Goal: Obtain resource: Download file/media

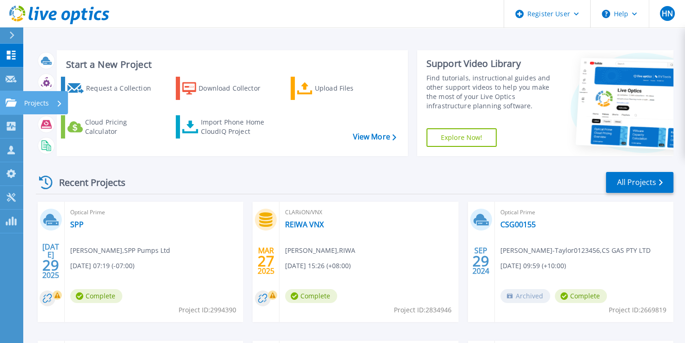
click at [60, 106] on div "Projects" at bounding box center [43, 103] width 38 height 24
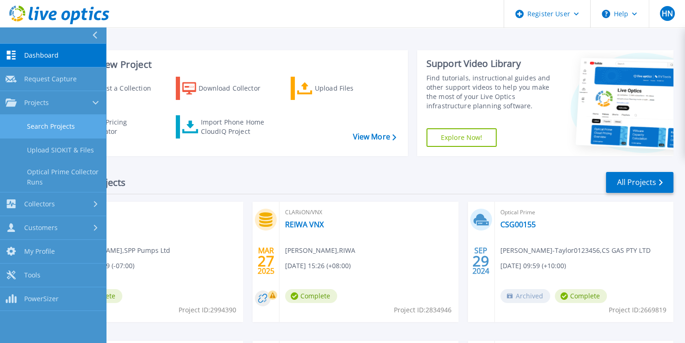
click at [51, 125] on link "Search Projects" at bounding box center [53, 127] width 106 height 24
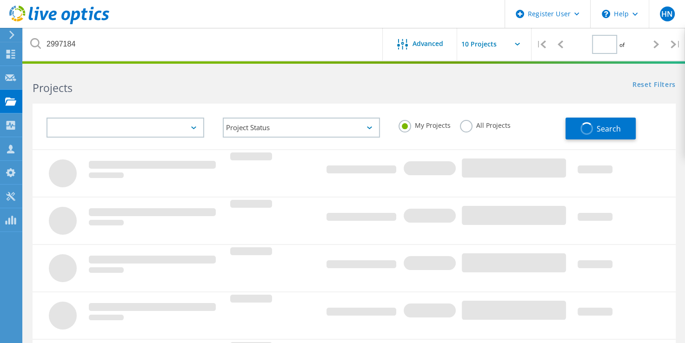
type input "1"
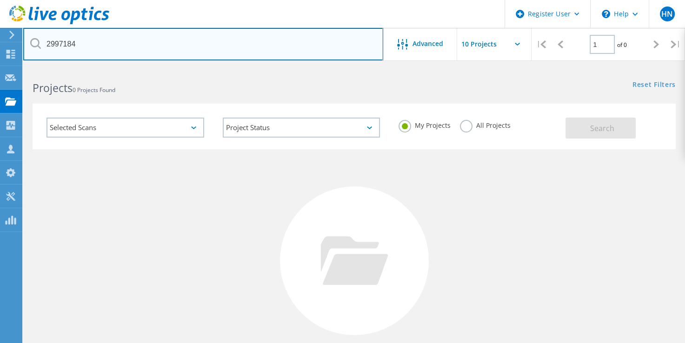
click at [234, 52] on input "2997184" at bounding box center [203, 44] width 360 height 33
paste input "801482"
type input "2801482"
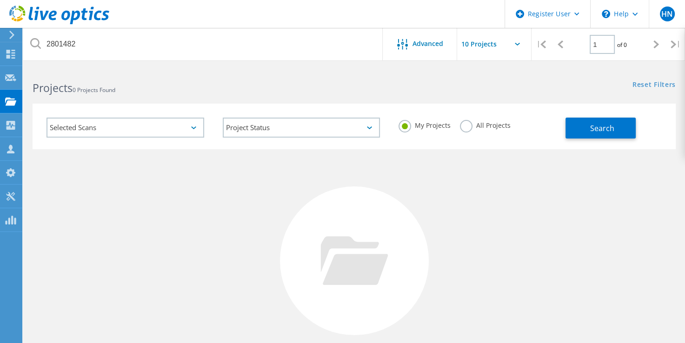
click at [466, 127] on label "All Projects" at bounding box center [485, 124] width 51 height 9
click at [0, 0] on input "All Projects" at bounding box center [0, 0] width 0 height 0
click at [606, 127] on span "Search" at bounding box center [602, 128] width 24 height 10
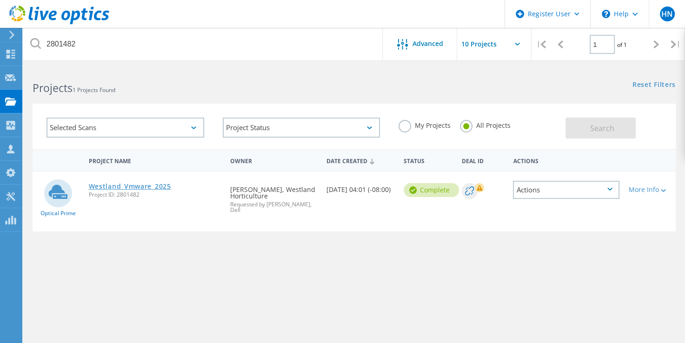
click at [144, 187] on link "Westland_Vmware_2025" at bounding box center [130, 186] width 82 height 7
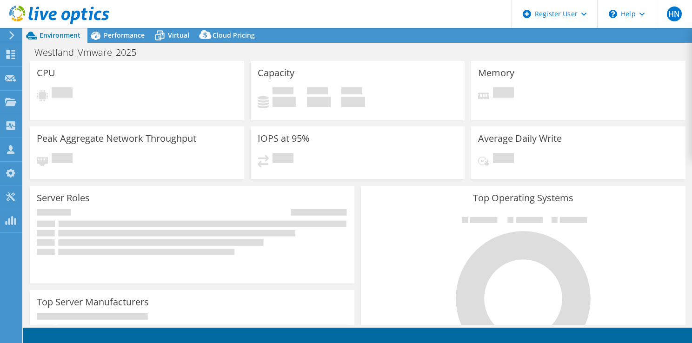
select select "EULondon"
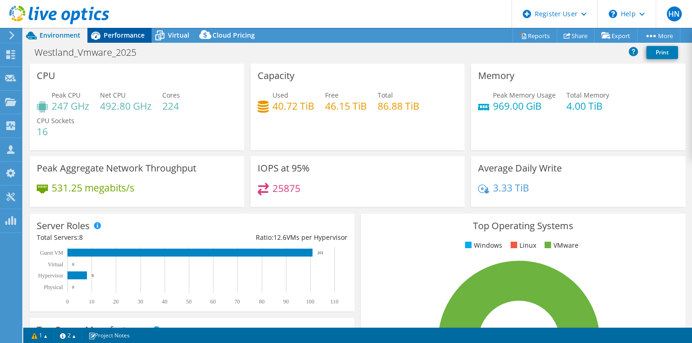
click at [132, 37] on span "Performance" at bounding box center [124, 35] width 41 height 9
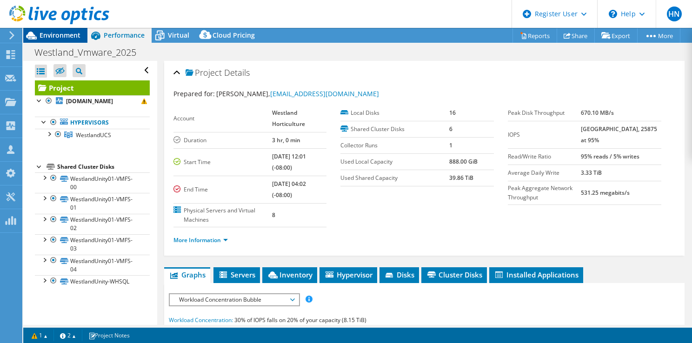
click at [69, 34] on span "Environment" at bounding box center [60, 35] width 41 height 9
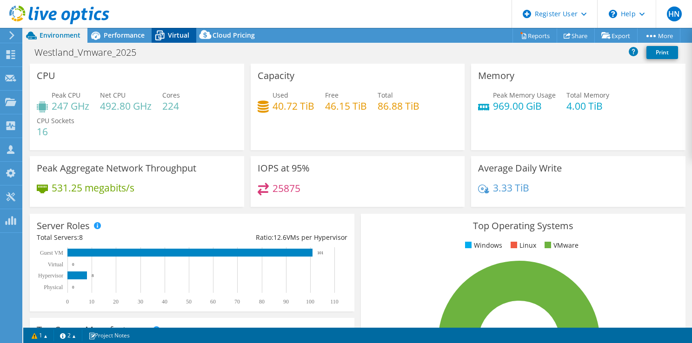
click at [178, 34] on span "Virtual" at bounding box center [178, 35] width 21 height 9
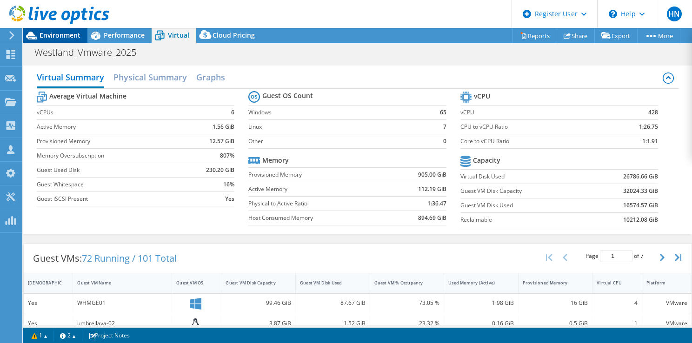
click at [53, 33] on span "Environment" at bounding box center [60, 35] width 41 height 9
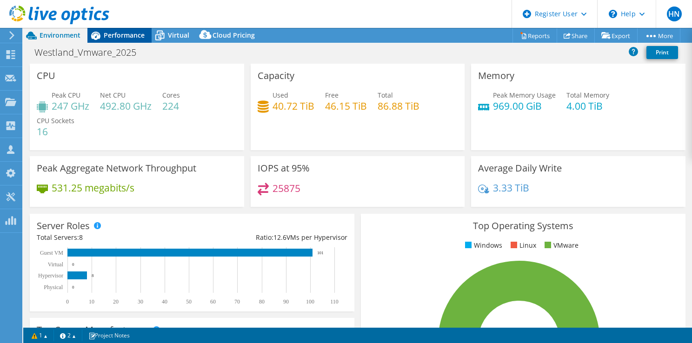
click at [119, 33] on span "Performance" at bounding box center [124, 35] width 41 height 9
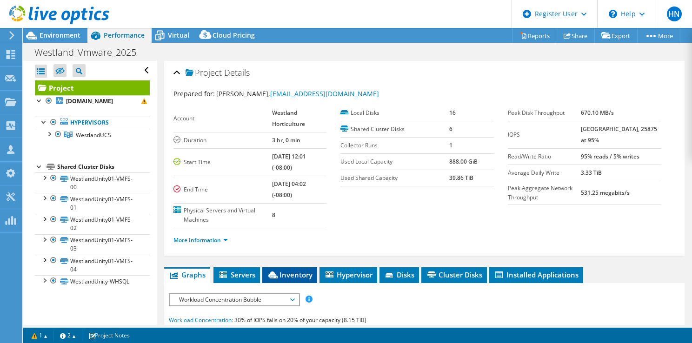
click at [290, 277] on span "Inventory" at bounding box center [290, 274] width 46 height 9
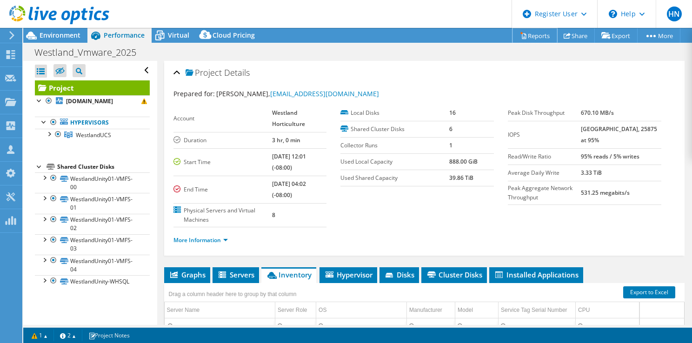
click at [534, 38] on link "Reports" at bounding box center [534, 35] width 45 height 14
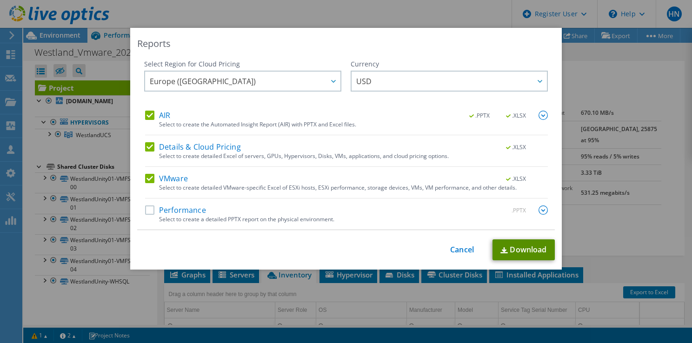
click at [516, 252] on link "Download" at bounding box center [523, 250] width 62 height 21
click at [528, 251] on link "Download" at bounding box center [523, 250] width 62 height 21
click at [463, 252] on link "Cancel" at bounding box center [462, 250] width 24 height 9
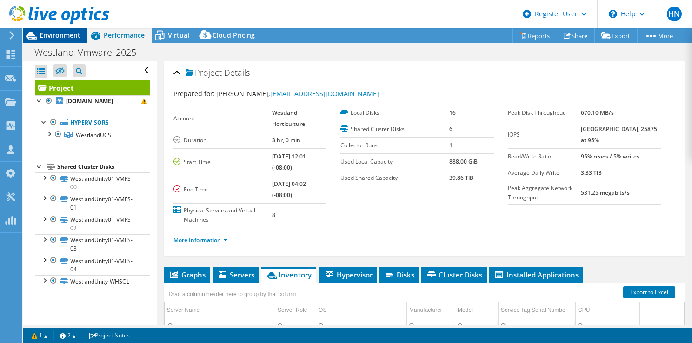
click at [55, 38] on span "Environment" at bounding box center [60, 35] width 41 height 9
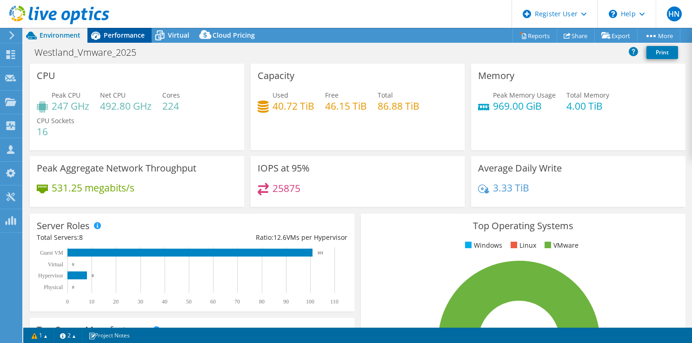
click at [113, 38] on span "Performance" at bounding box center [124, 35] width 41 height 9
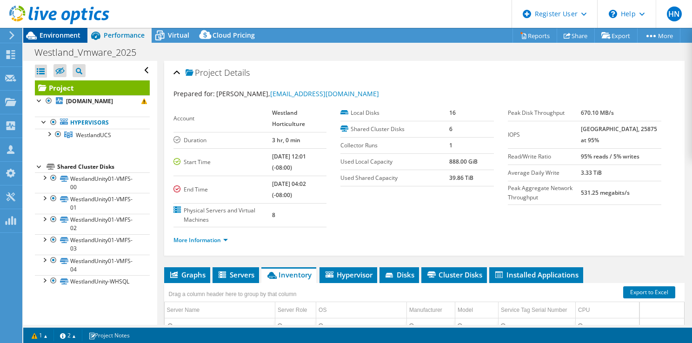
click at [60, 33] on span "Environment" at bounding box center [60, 35] width 41 height 9
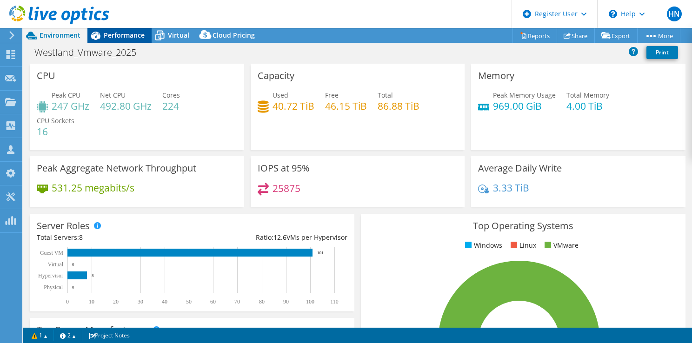
click at [115, 41] on div "Performance" at bounding box center [119, 35] width 64 height 15
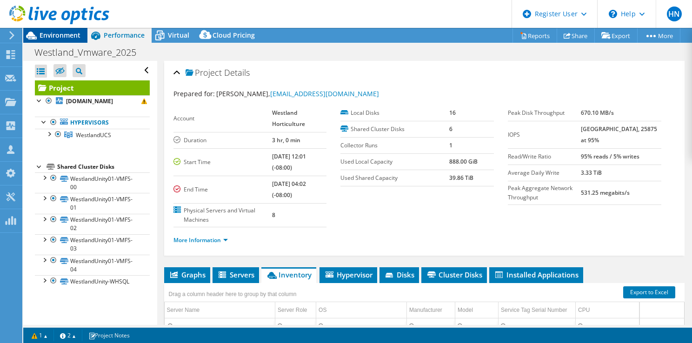
click at [63, 34] on span "Environment" at bounding box center [60, 35] width 41 height 9
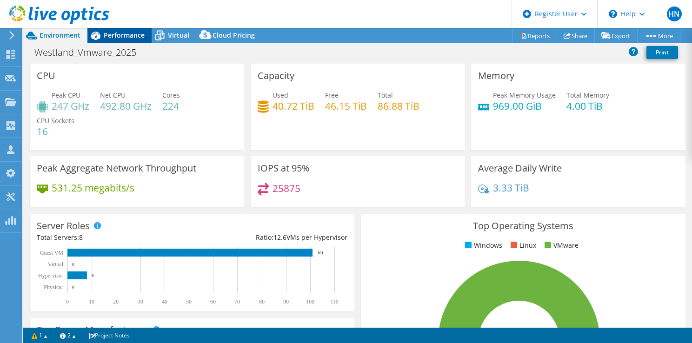
click at [129, 39] on span "Performance" at bounding box center [124, 35] width 41 height 9
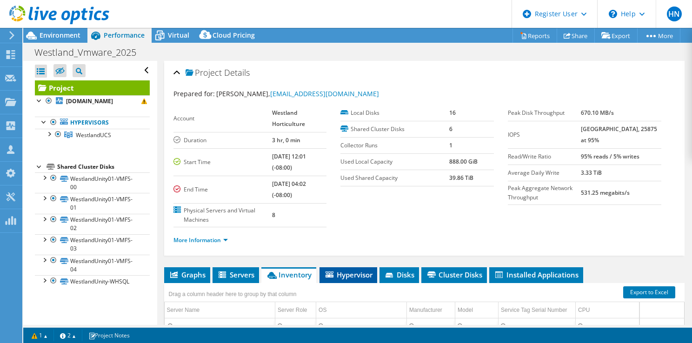
click at [349, 276] on span "Hypervisor" at bounding box center [348, 274] width 48 height 9
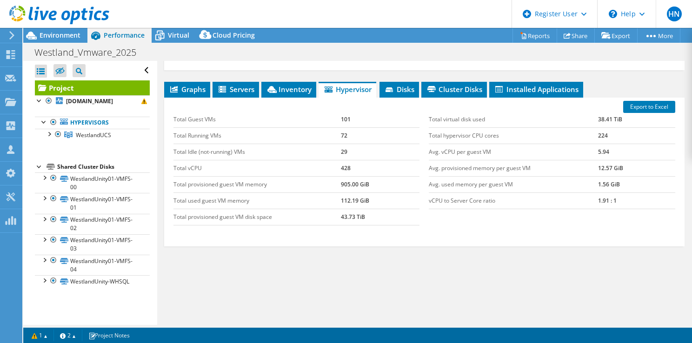
scroll to position [186, 0]
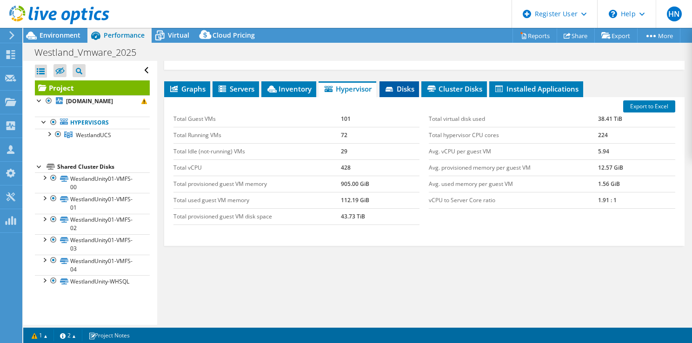
click at [394, 92] on li "Disks" at bounding box center [399, 89] width 40 height 16
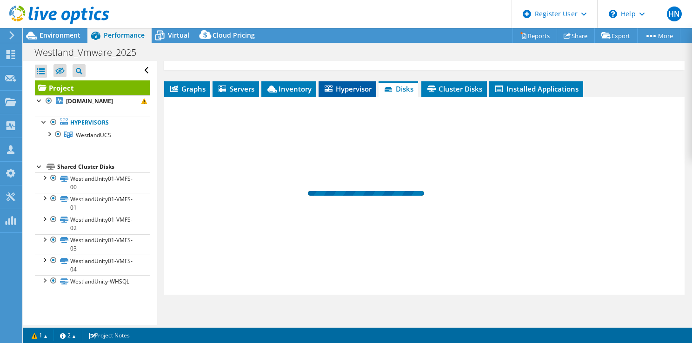
click at [349, 88] on span "Hypervisor" at bounding box center [347, 88] width 48 height 9
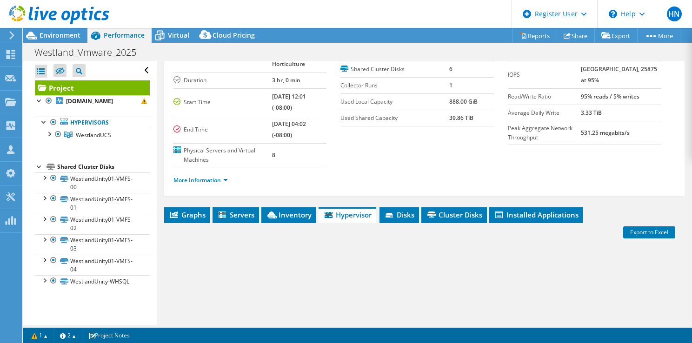
scroll to position [0, 0]
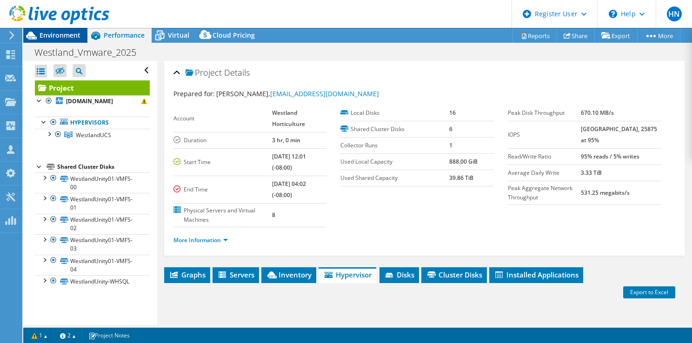
click at [68, 38] on span "Environment" at bounding box center [60, 35] width 41 height 9
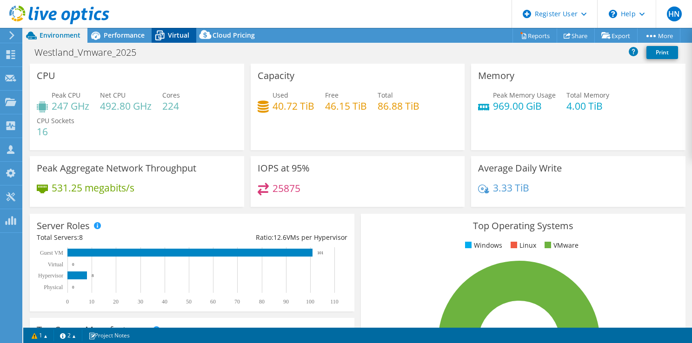
click at [178, 38] on span "Virtual" at bounding box center [178, 35] width 21 height 9
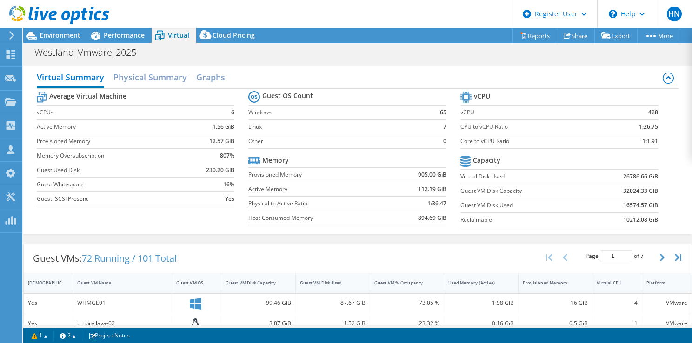
scroll to position [140, 0]
click at [164, 81] on h2 "Physical Summary" at bounding box center [149, 78] width 73 height 20
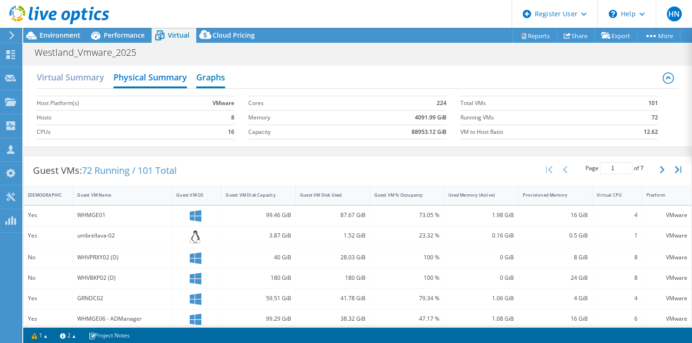
click at [212, 79] on h2 "Graphs" at bounding box center [210, 78] width 29 height 20
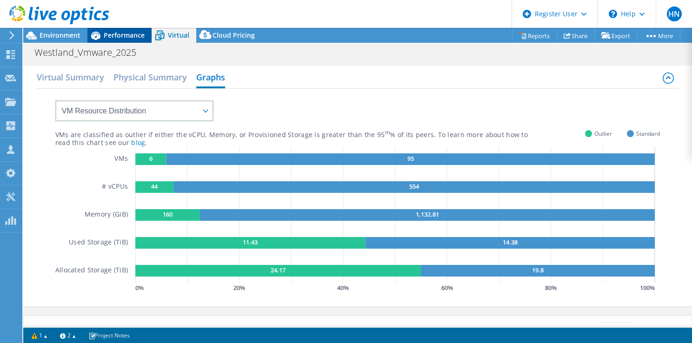
click at [106, 40] on div "Performance" at bounding box center [119, 35] width 64 height 15
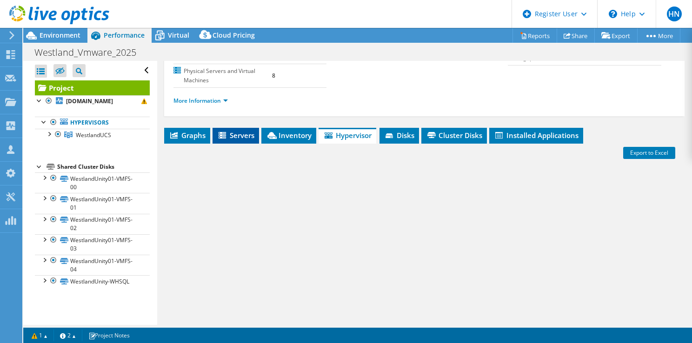
click at [240, 136] on span "Servers" at bounding box center [235, 135] width 37 height 9
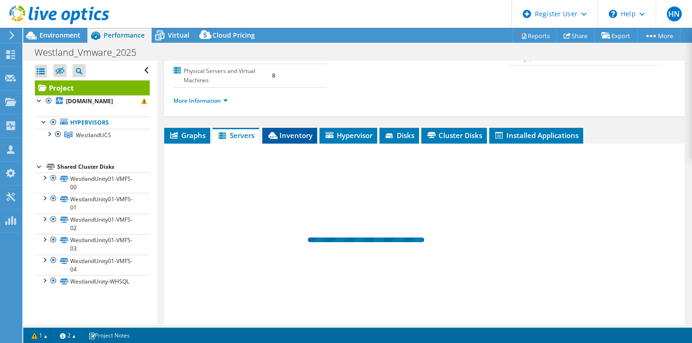
click at [289, 136] on span "Inventory" at bounding box center [290, 135] width 46 height 9
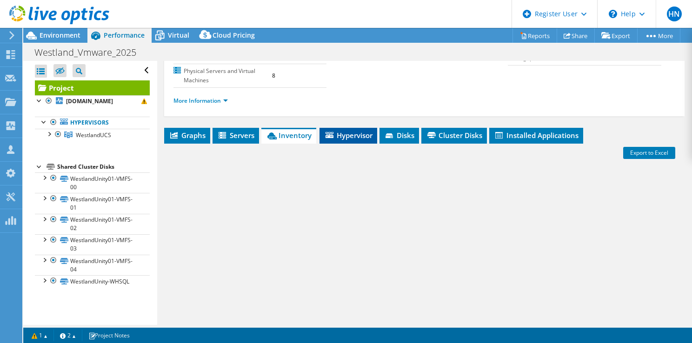
click at [353, 137] on span "Hypervisor" at bounding box center [348, 135] width 48 height 9
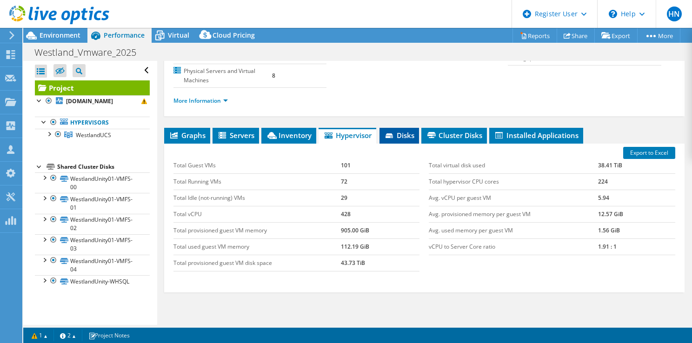
click at [410, 137] on span "Disks" at bounding box center [399, 135] width 30 height 9
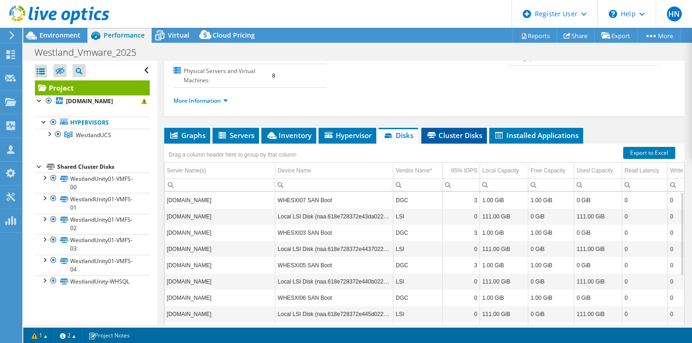
click at [449, 136] on span "Cluster Disks" at bounding box center [454, 135] width 56 height 9
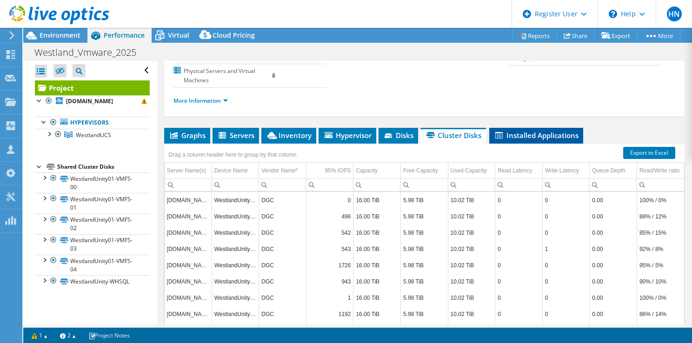
click at [558, 137] on span "Installed Applications" at bounding box center [536, 135] width 85 height 9
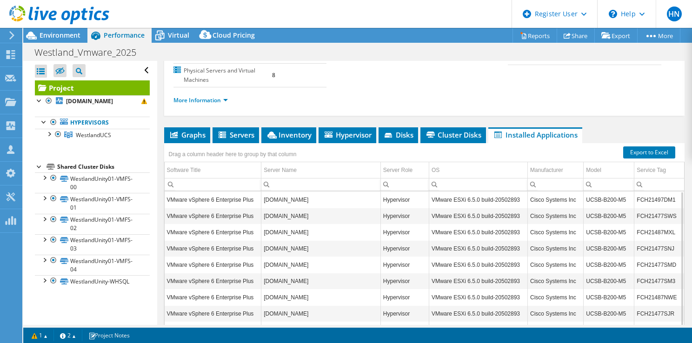
scroll to position [140, 0]
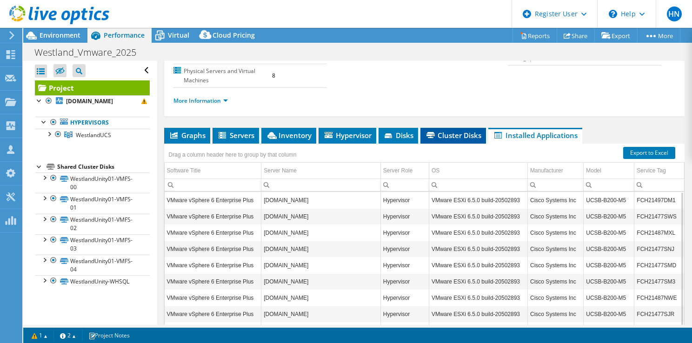
click at [451, 135] on span "Cluster Disks" at bounding box center [453, 135] width 56 height 9
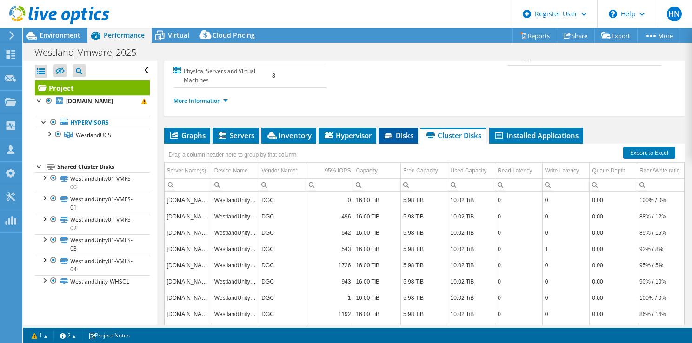
click at [402, 138] on span "Disks" at bounding box center [398, 135] width 30 height 9
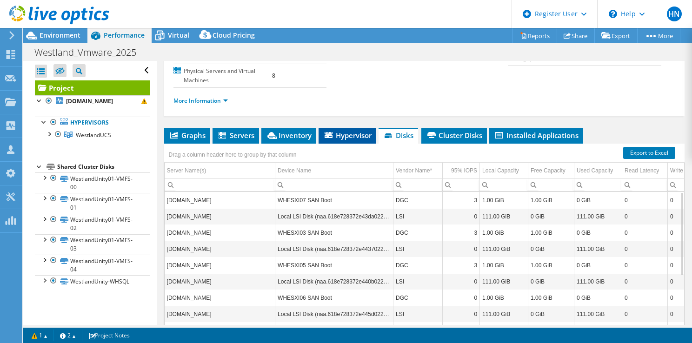
click at [348, 137] on span "Hypervisor" at bounding box center [347, 135] width 48 height 9
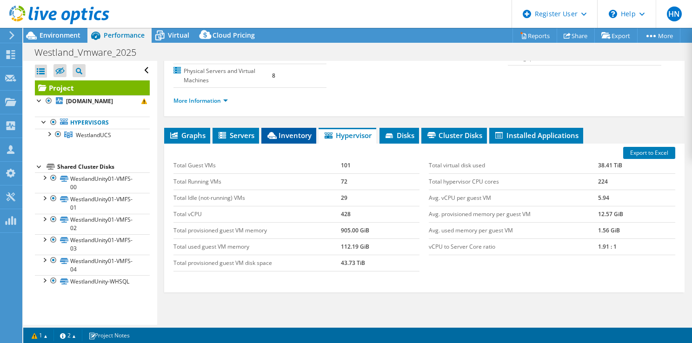
click at [293, 137] on span "Inventory" at bounding box center [289, 135] width 46 height 9
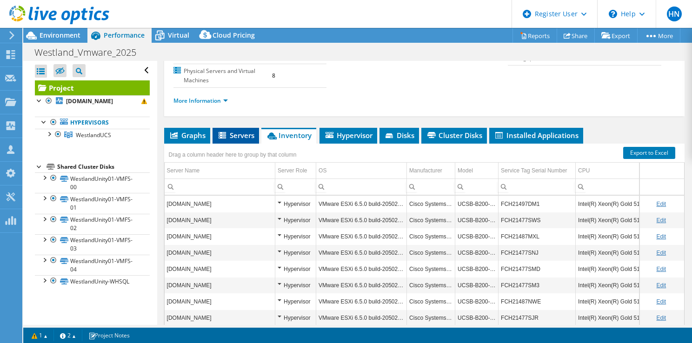
click at [226, 134] on icon at bounding box center [222, 135] width 7 height 7
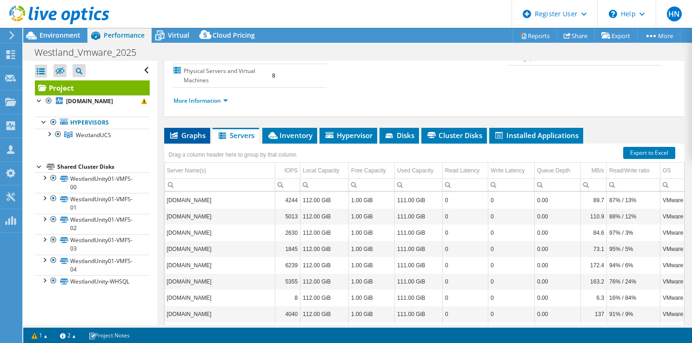
click at [195, 136] on span "Graphs" at bounding box center [187, 135] width 37 height 9
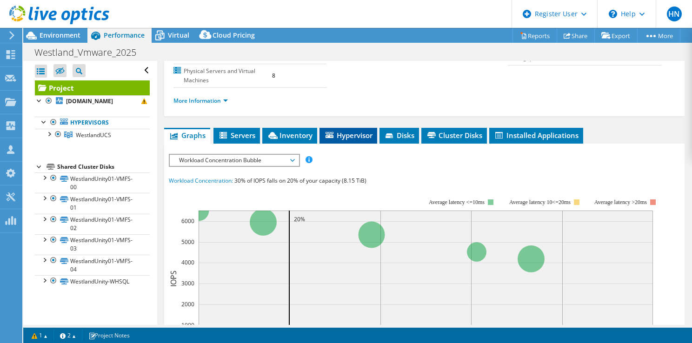
click at [339, 134] on span "Hypervisor" at bounding box center [348, 135] width 48 height 9
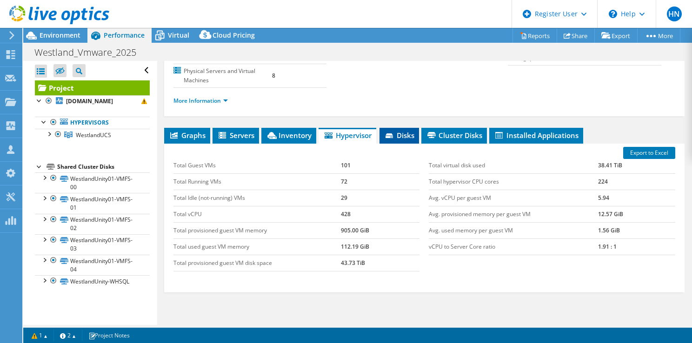
click at [397, 138] on span "Disks" at bounding box center [399, 135] width 30 height 9
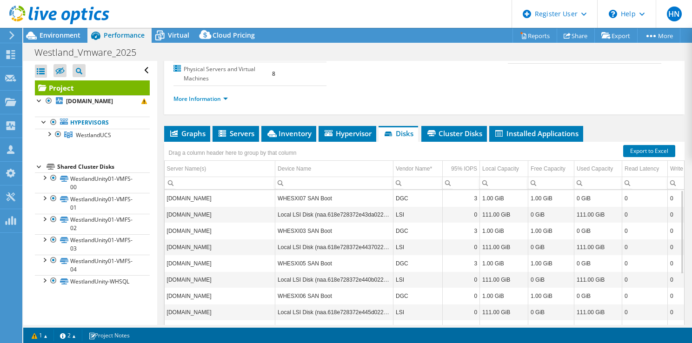
scroll to position [93, 0]
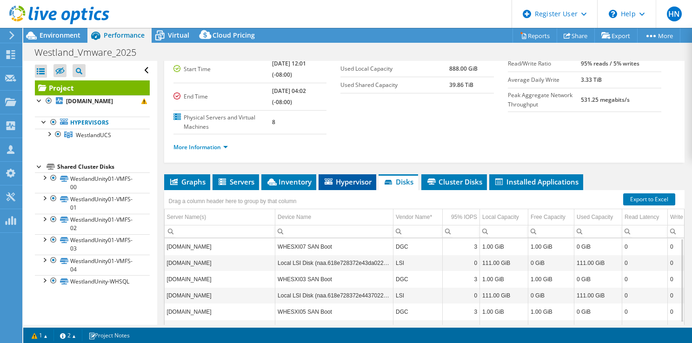
click at [351, 183] on span "Hypervisor" at bounding box center [347, 181] width 48 height 9
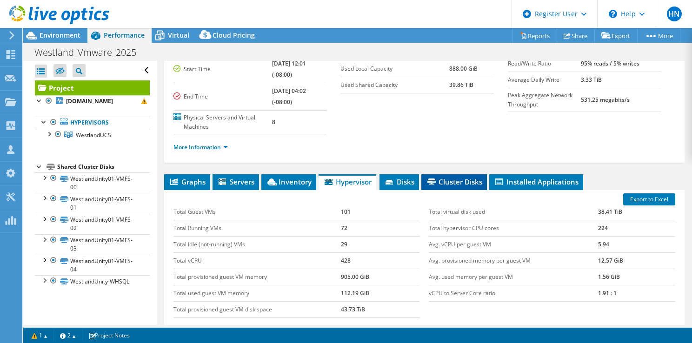
click at [465, 181] on span "Cluster Disks" at bounding box center [454, 181] width 56 height 9
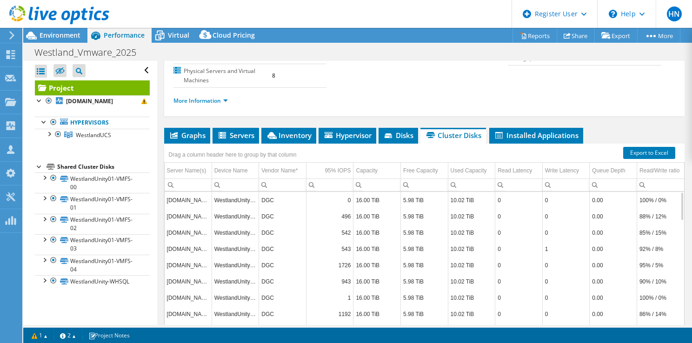
scroll to position [186, 0]
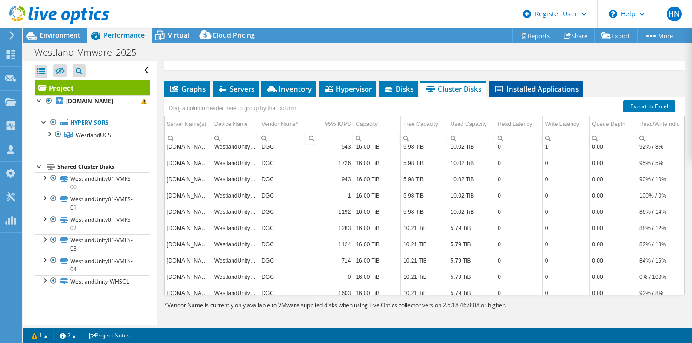
click at [526, 87] on span "Installed Applications" at bounding box center [536, 88] width 85 height 9
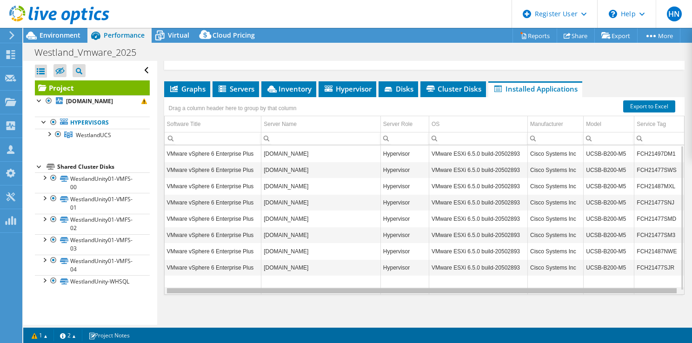
scroll to position [0, 1]
drag, startPoint x: 481, startPoint y: 291, endPoint x: 543, endPoint y: 295, distance: 61.5
click at [543, 295] on body "HN Dell User [PERSON_NAME] [PERSON_NAME][EMAIL_ADDRESS][PERSON_NAME][DOMAIN_NAM…" at bounding box center [346, 171] width 692 height 343
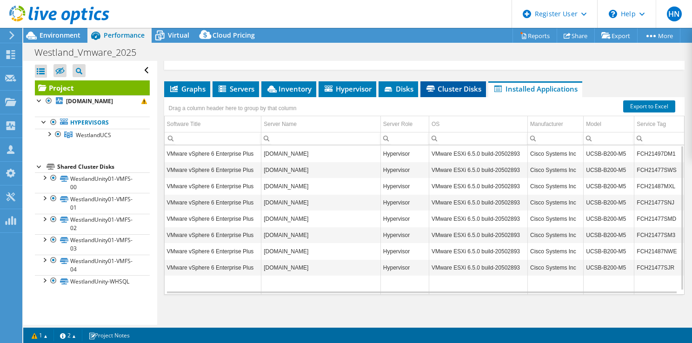
click at [458, 88] on span "Cluster Disks" at bounding box center [453, 88] width 56 height 9
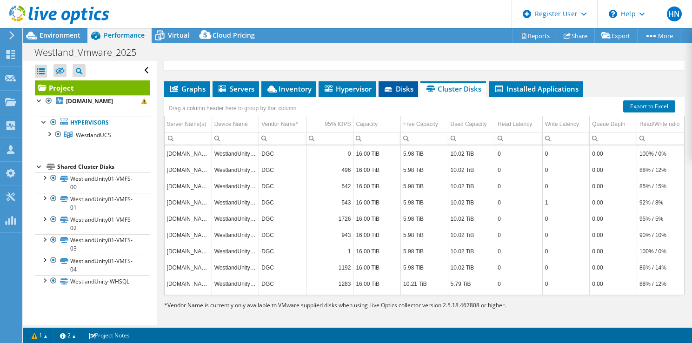
click at [406, 89] on span "Disks" at bounding box center [398, 88] width 30 height 9
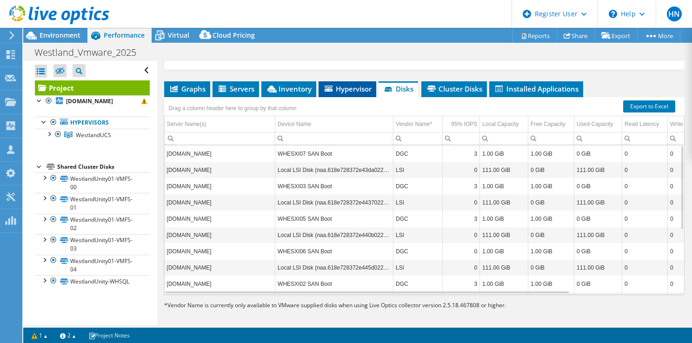
click at [349, 92] on li "Hypervisor" at bounding box center [348, 89] width 58 height 16
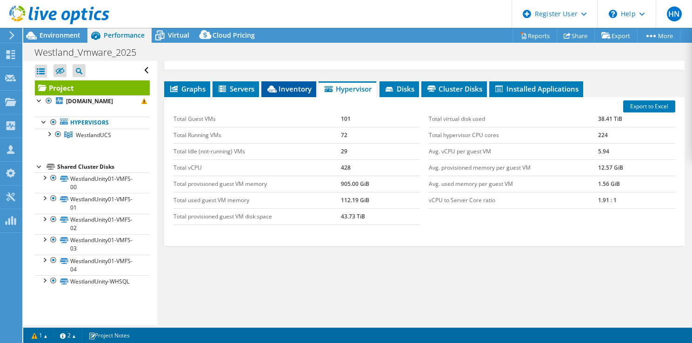
click at [299, 91] on span "Inventory" at bounding box center [289, 88] width 46 height 9
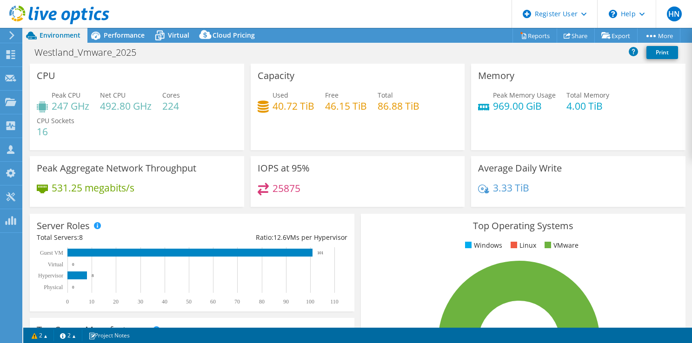
select select "EULondon"
select select "USD"
drag, startPoint x: 270, startPoint y: 106, endPoint x: 311, endPoint y: 106, distance: 40.5
click at [311, 106] on h4 "40.72 TiB" at bounding box center [294, 106] width 42 height 10
click at [280, 111] on h4 "40.72 TiB" at bounding box center [294, 106] width 42 height 10
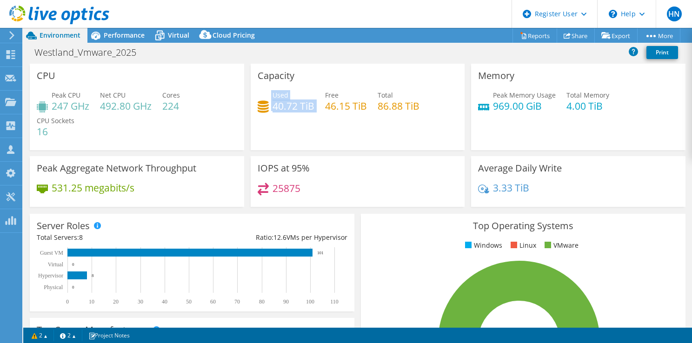
drag, startPoint x: 268, startPoint y: 104, endPoint x: 313, endPoint y: 104, distance: 44.2
click at [313, 104] on div "Used 40.72 TiB Free 46.15 TiB Total 86.88 TiB" at bounding box center [358, 105] width 200 height 30
drag, startPoint x: 313, startPoint y: 104, endPoint x: 324, endPoint y: 105, distance: 11.7
click at [325, 105] on h4 "46.15 TiB" at bounding box center [346, 106] width 42 height 10
drag, startPoint x: 321, startPoint y: 108, endPoint x: 367, endPoint y: 107, distance: 45.6
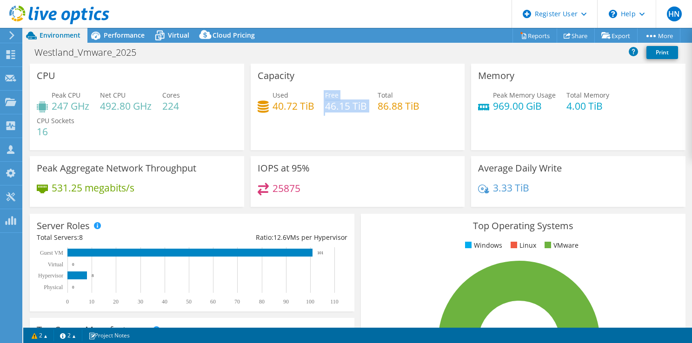
click at [367, 107] on div "Used 40.72 TiB Free 46.15 TiB Total 86.88 TiB" at bounding box center [358, 105] width 200 height 30
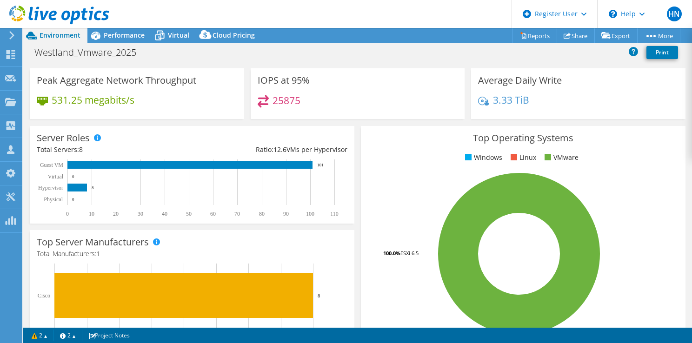
scroll to position [93, 0]
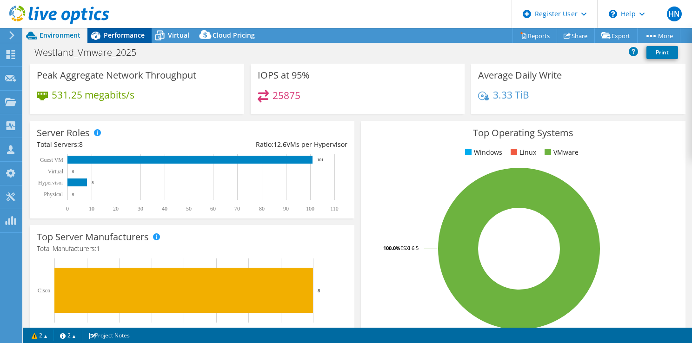
click at [126, 40] on div "Performance" at bounding box center [119, 35] width 64 height 15
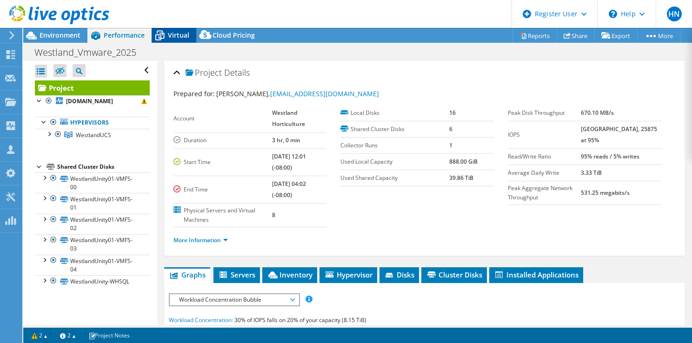
click at [175, 36] on span "Virtual" at bounding box center [178, 35] width 21 height 9
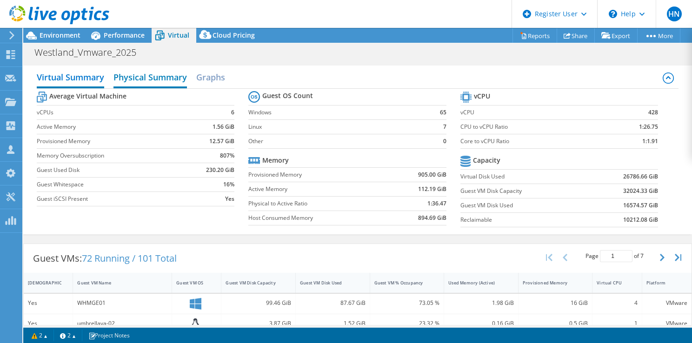
click at [165, 76] on h2 "Physical Summary" at bounding box center [149, 78] width 73 height 20
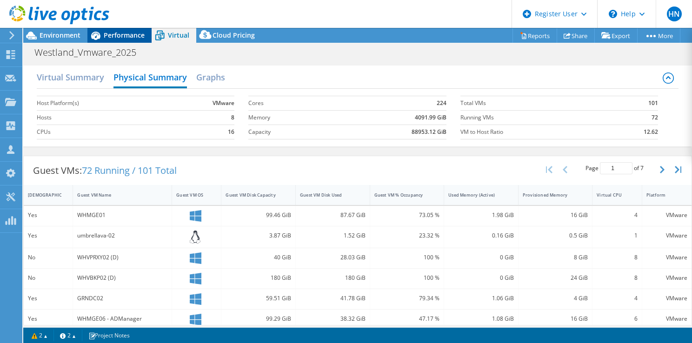
click at [122, 35] on span "Performance" at bounding box center [124, 35] width 41 height 9
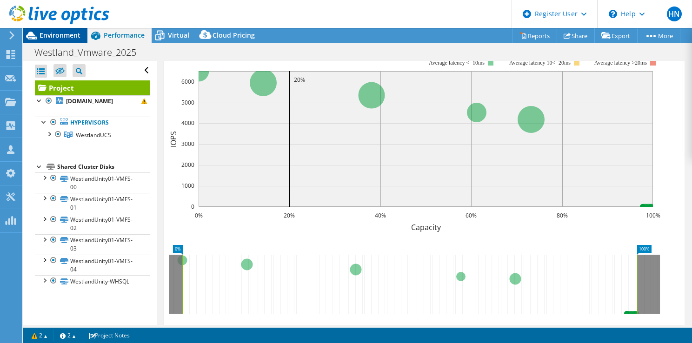
click at [66, 36] on span "Environment" at bounding box center [60, 35] width 41 height 9
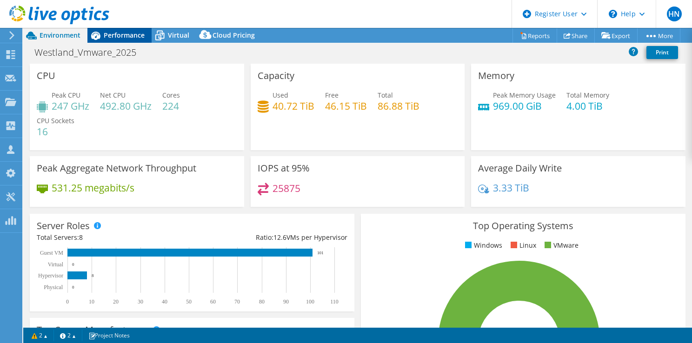
click at [117, 34] on span "Performance" at bounding box center [124, 35] width 41 height 9
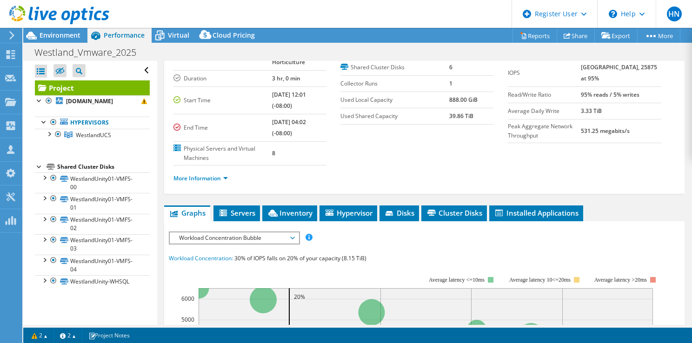
scroll to position [47, 0]
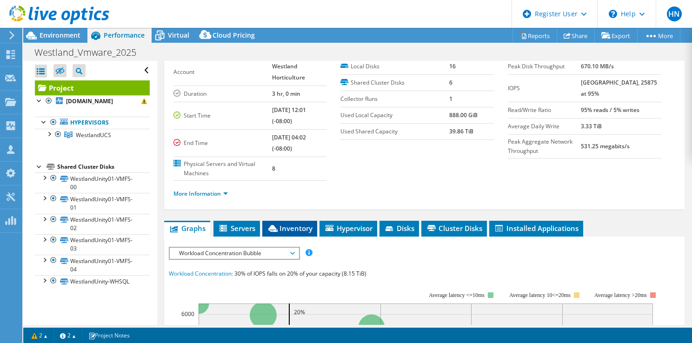
click at [298, 230] on span "Inventory" at bounding box center [290, 228] width 46 height 9
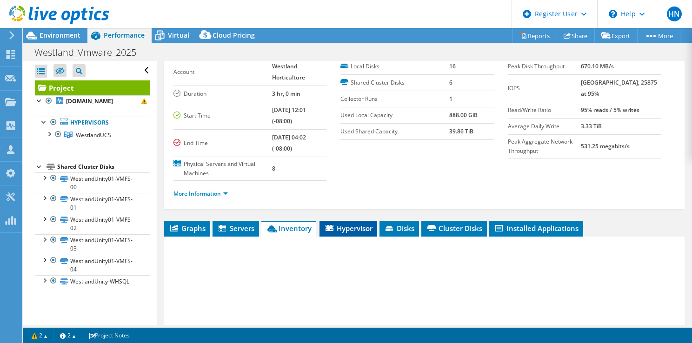
click at [349, 230] on span "Hypervisor" at bounding box center [348, 228] width 48 height 9
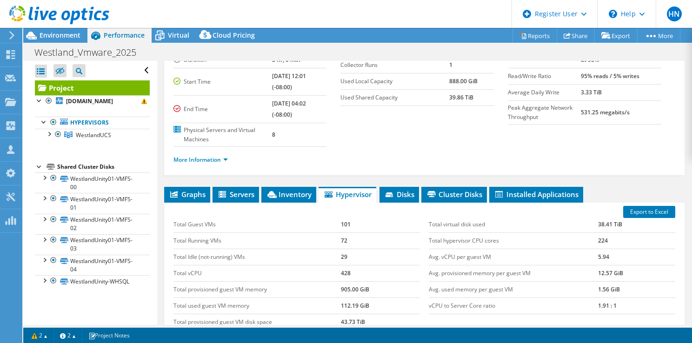
scroll to position [93, 0]
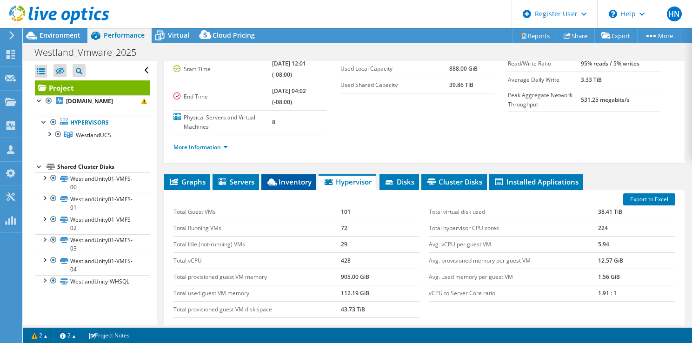
click at [285, 183] on span "Inventory" at bounding box center [289, 181] width 46 height 9
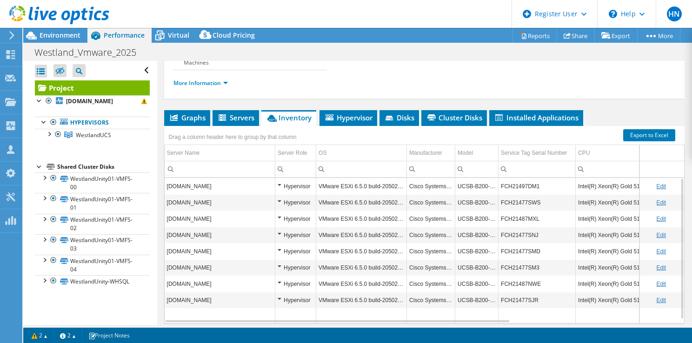
scroll to position [143, 0]
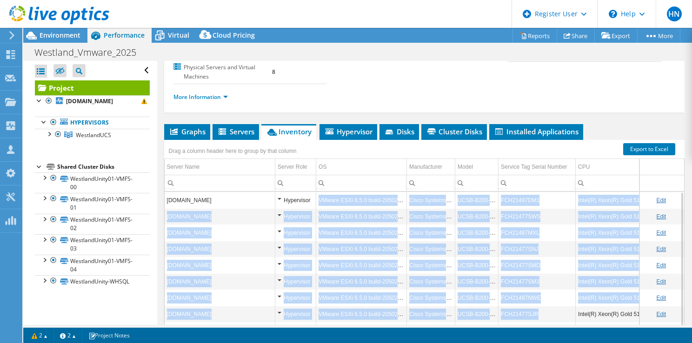
drag, startPoint x: 317, startPoint y: 199, endPoint x: 544, endPoint y: 313, distance: 254.8
click at [544, 313] on tbody "[DOMAIN_NAME] Hypervisor VMware ESXi 6.5.0 build-20502893 Cisco Systems Inc UCS…" at bounding box center [545, 265] width 761 height 146
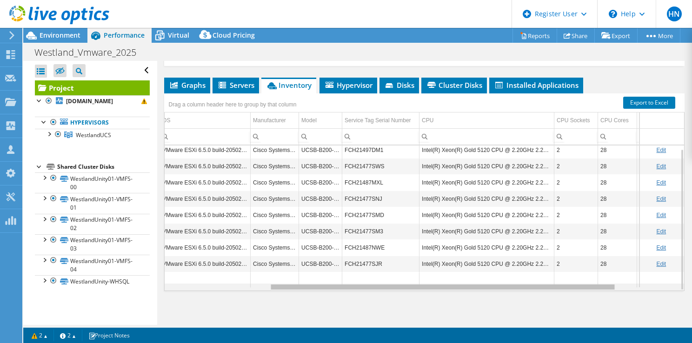
scroll to position [0, 0]
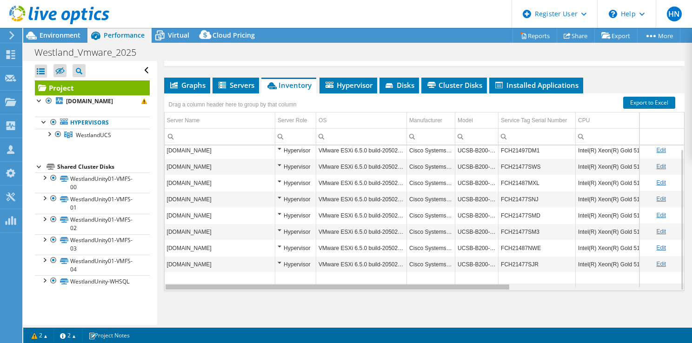
drag, startPoint x: 380, startPoint y: 286, endPoint x: 340, endPoint y: 293, distance: 40.1
click at [340, 293] on body "HN Dell User [PERSON_NAME] [PERSON_NAME][EMAIL_ADDRESS][PERSON_NAME][DOMAIN_NAM…" at bounding box center [346, 171] width 692 height 343
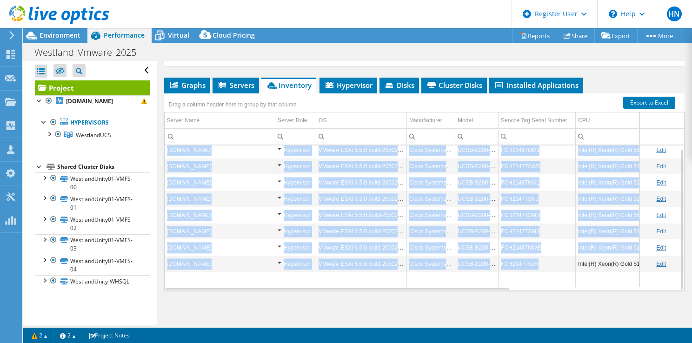
drag, startPoint x: 166, startPoint y: 148, endPoint x: 542, endPoint y: 262, distance: 392.7
click at [542, 262] on tbody "[DOMAIN_NAME] Hypervisor VMware ESXi 6.5.0 build-20502893 Cisco Systems Inc UCS…" at bounding box center [545, 215] width 761 height 146
click at [634, 101] on link "Export to Excel" at bounding box center [649, 103] width 52 height 12
